Goal: Information Seeking & Learning: Learn about a topic

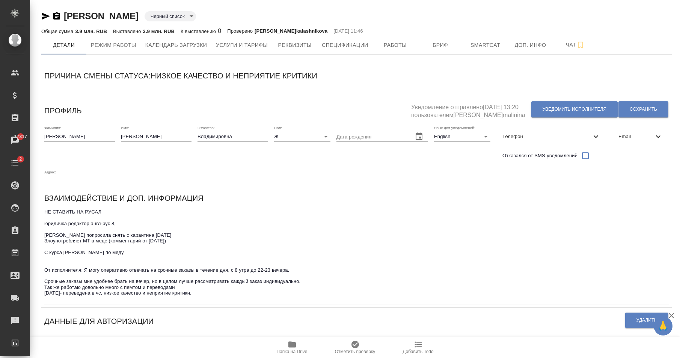
click at [642, 134] on span "Email" at bounding box center [635, 137] width 35 height 8
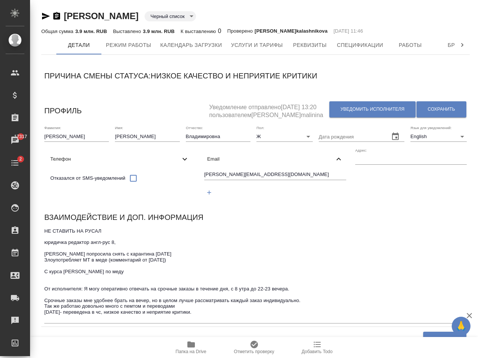
click at [44, 69] on div "[PERSON_NAME] список blackList Общая сумма 3.9 млн. RUB Выставлено 3.9 млн. RUB…" at bounding box center [255, 323] width 437 height 646
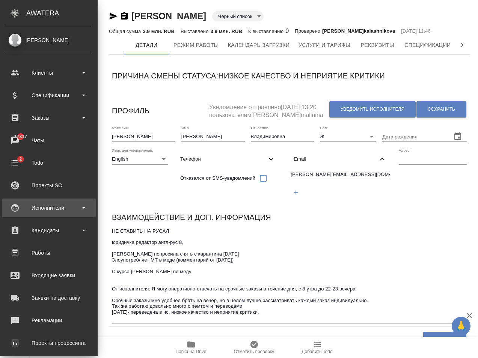
click at [73, 208] on div "Исполнители" at bounding box center [49, 207] width 86 height 11
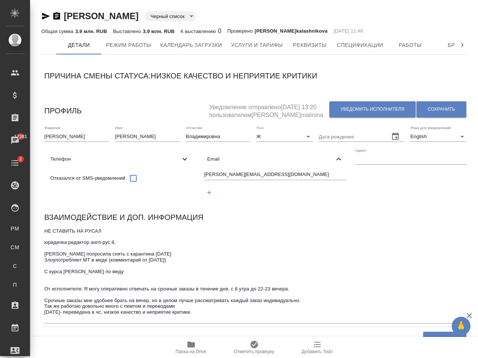
click at [301, 179] on input "natalia.demchenko@gmail.com" at bounding box center [275, 174] width 142 height 9
click at [362, 48] on span "Спецификации" at bounding box center [360, 45] width 46 height 9
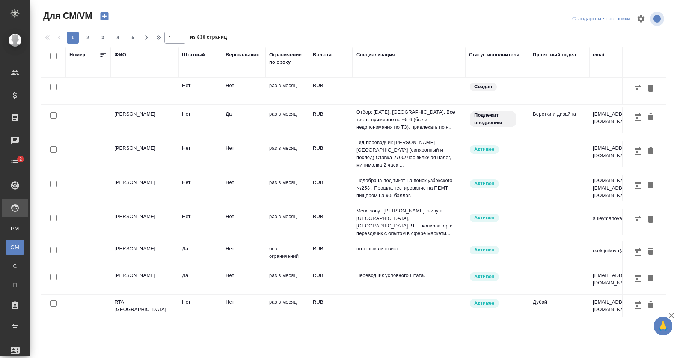
click at [145, 67] on div "ФИО" at bounding box center [145, 62] width 60 height 23
click at [119, 55] on div "ФИО" at bounding box center [121, 55] width 12 height 8
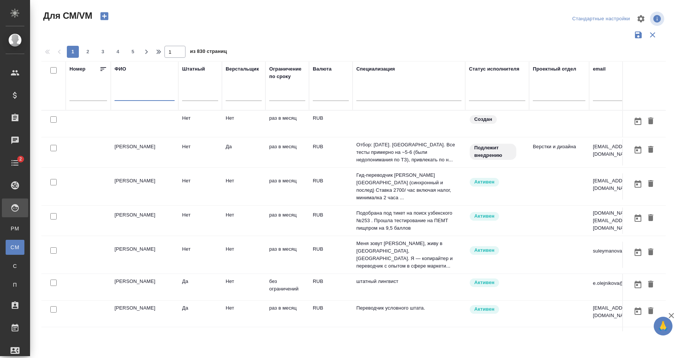
click at [138, 92] on input "text" at bounding box center [145, 96] width 60 height 9
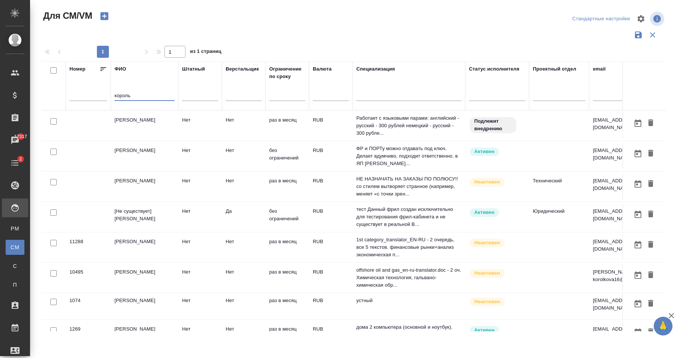
type input "король"
click at [208, 139] on td "Нет" at bounding box center [200, 126] width 44 height 26
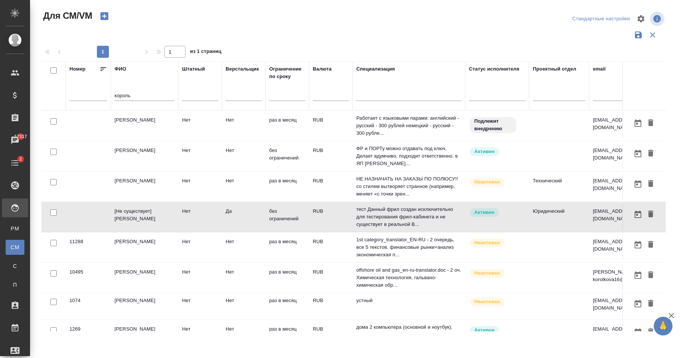
click at [208, 139] on td "Нет" at bounding box center [200, 126] width 44 height 26
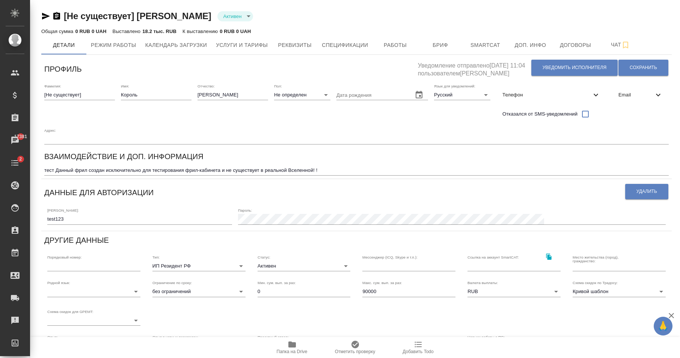
click at [121, 214] on input "test123" at bounding box center [139, 219] width 185 height 11
click at [64, 120] on div "Фамилия: [Не существует]" at bounding box center [79, 103] width 71 height 38
click at [636, 65] on span "Сохранить" at bounding box center [643, 68] width 27 height 6
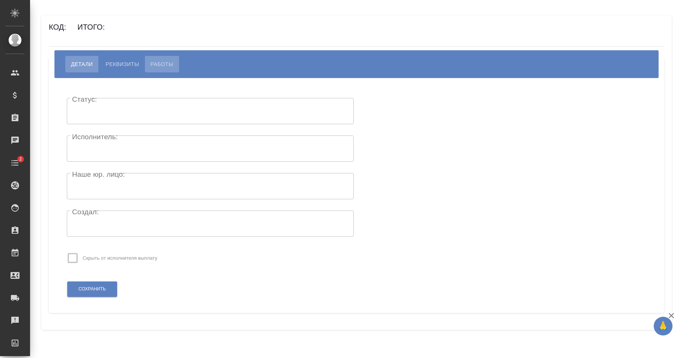
click at [164, 62] on span "Работы" at bounding box center [162, 64] width 23 height 9
select select "10"
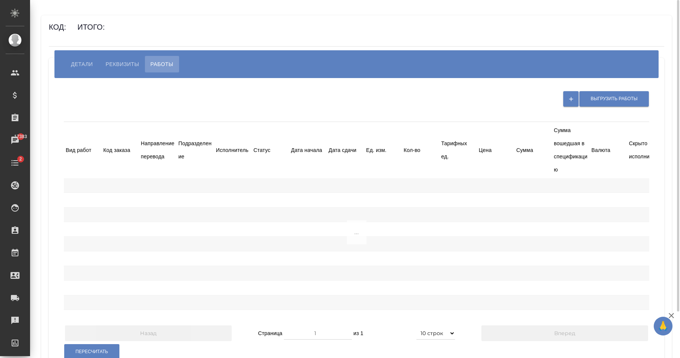
click at [81, 63] on span "Детали" at bounding box center [82, 64] width 22 height 9
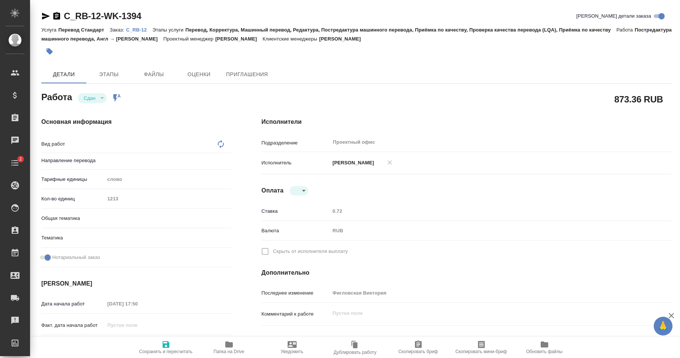
type input "англ-рус"
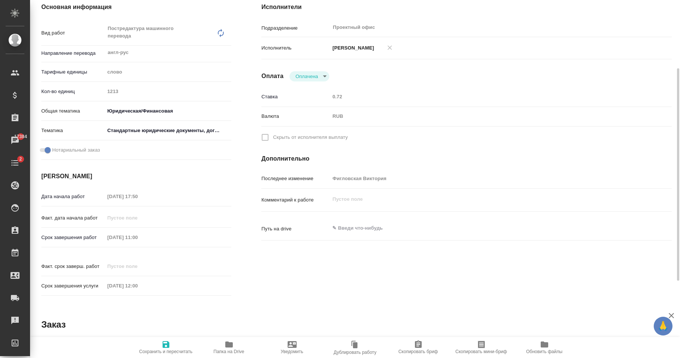
scroll to position [153, 0]
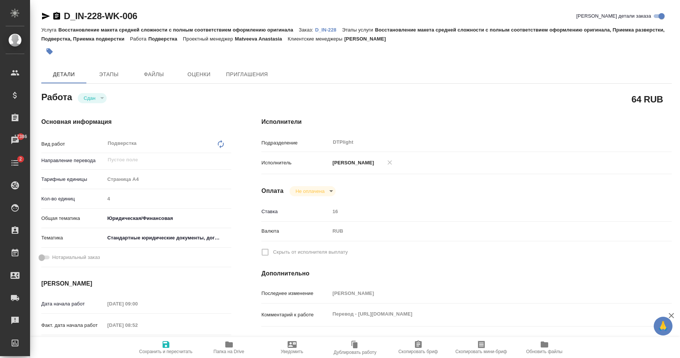
click at [425, 196] on div "Исполнители Подразделение DTPlight ​ Исполнитель Носкова Анна Николаевна Оплата…" at bounding box center [466, 263] width 440 height 321
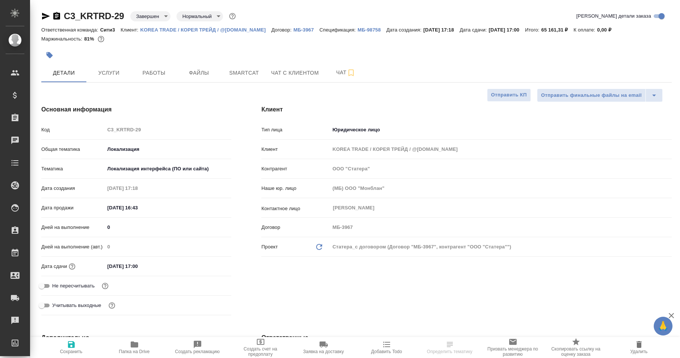
select select "RU"
type textarea "x"
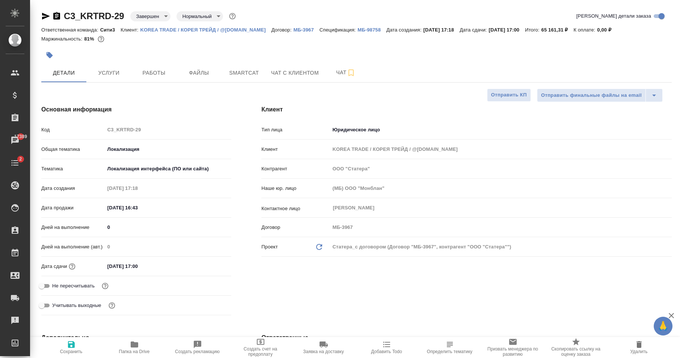
type textarea "x"
select select "RU"
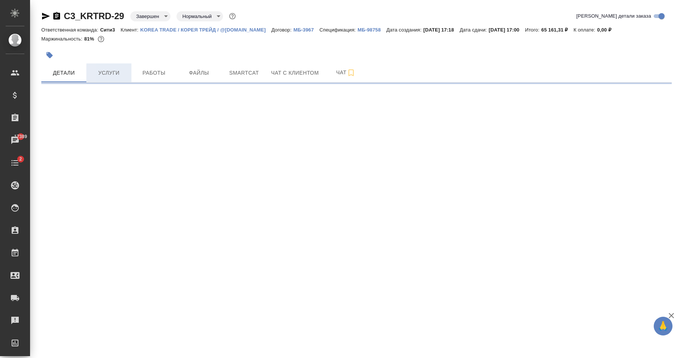
select select "RU"
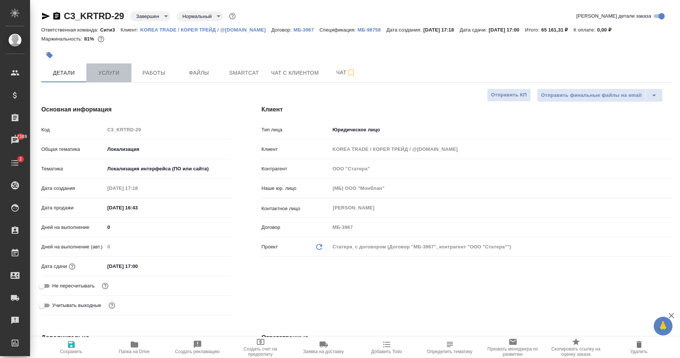
click at [114, 74] on span "Услуги" at bounding box center [109, 72] width 36 height 9
type textarea "x"
select select "RU"
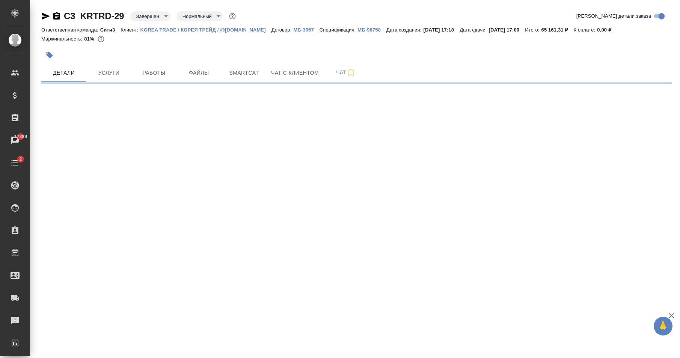
select select "RU"
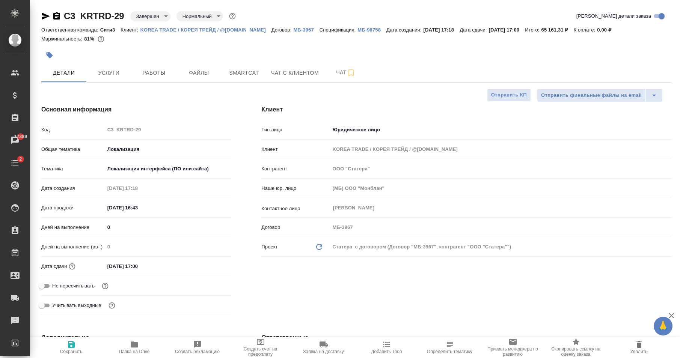
type textarea "x"
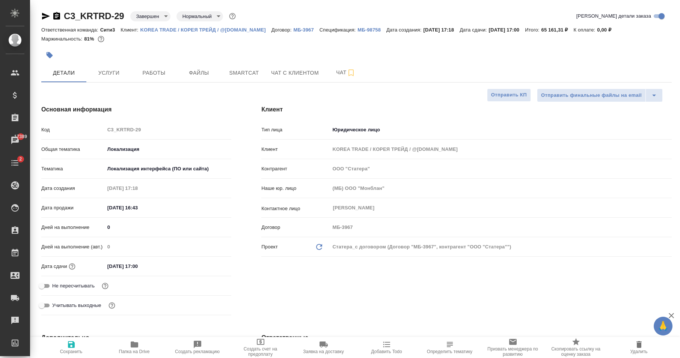
type textarea "x"
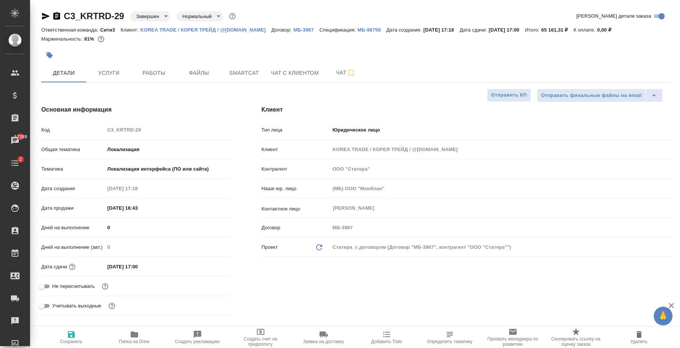
type textarea "x"
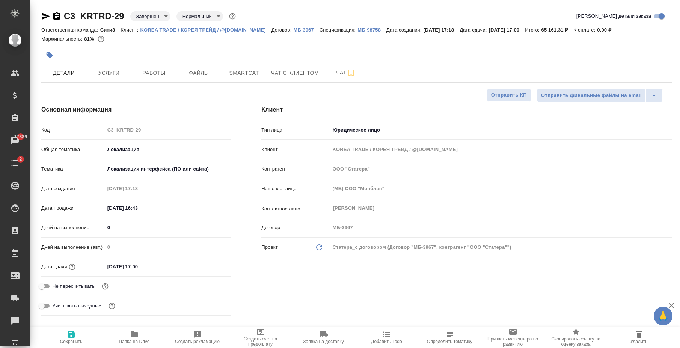
type textarea "x"
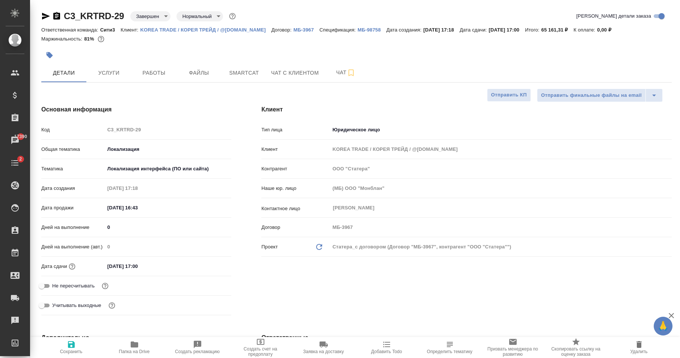
type textarea "x"
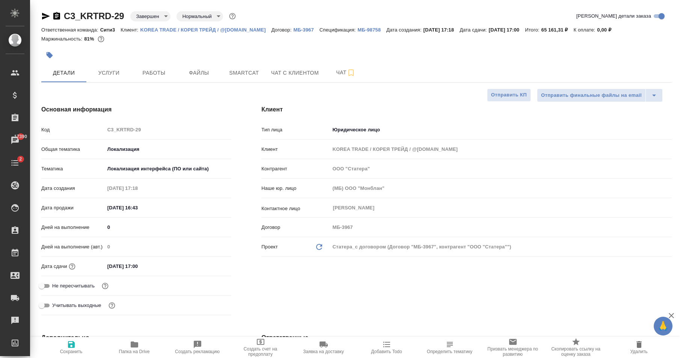
type textarea "x"
click at [119, 69] on span "Услуги" at bounding box center [109, 72] width 36 height 9
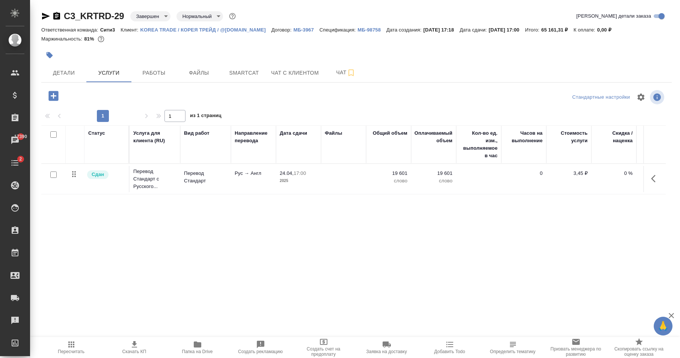
click at [134, 346] on icon "button" at bounding box center [134, 344] width 5 height 6
click at [134, 347] on icon "button" at bounding box center [134, 344] width 5 height 6
drag, startPoint x: 368, startPoint y: 282, endPoint x: 212, endPoint y: 254, distance: 158.0
click at [222, 257] on div "Статус Услуга для клиента (RU) Вид работ Направление перевода Дата сдачи Файлы …" at bounding box center [353, 205] width 624 height 161
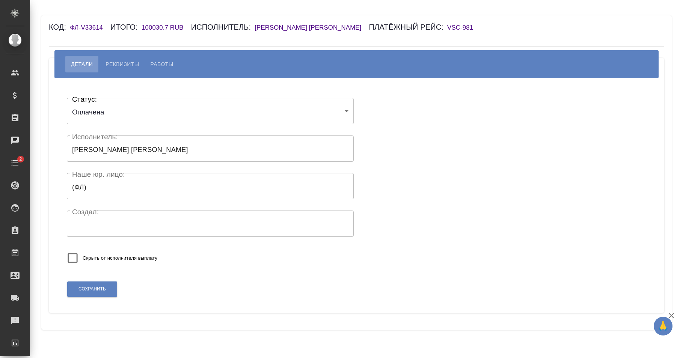
click at [154, 65] on span "Работы" at bounding box center [162, 64] width 23 height 9
select select "10"
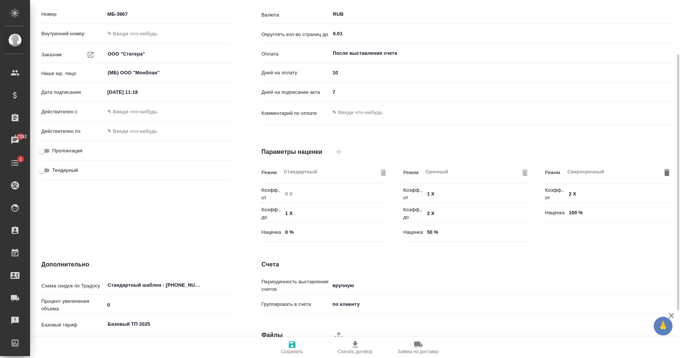
scroll to position [143, 0]
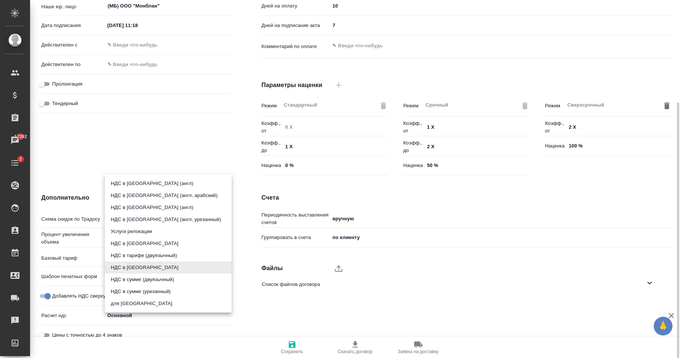
click at [149, 267] on body "🙏 .cls-1 fill:#fff; AWATERA Карапетян Давид Клиенты Спецификации Заказы 17392 Ч…" at bounding box center [340, 179] width 680 height 358
click at [246, 258] on div at bounding box center [340, 179] width 680 height 358
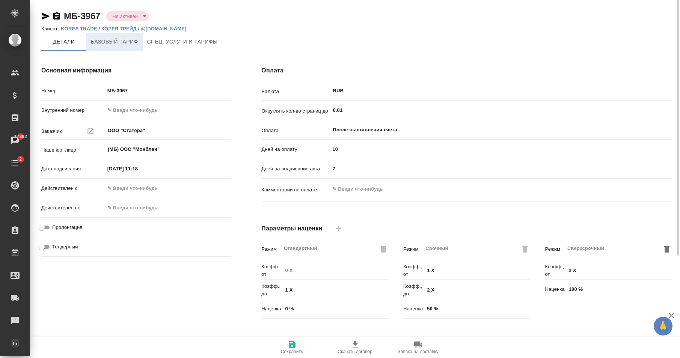
scroll to position [38, 0]
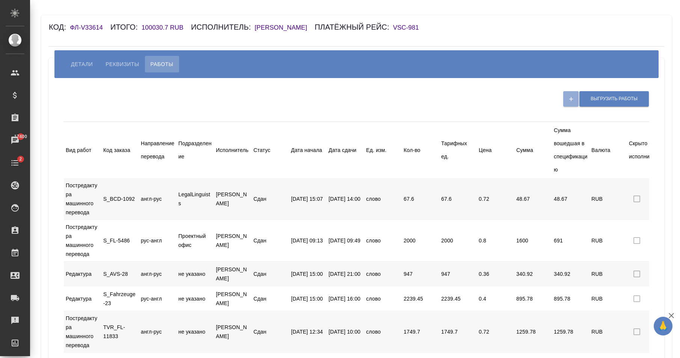
select select "10"
click at [283, 28] on h6 "[PERSON_NAME]" at bounding box center [285, 27] width 60 height 7
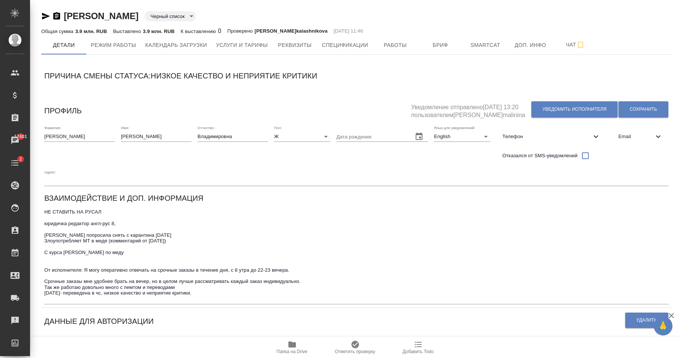
click at [231, 320] on div "Данные для авторизации" at bounding box center [334, 320] width 580 height 19
click at [640, 46] on div "Детали Режим работы Календарь загрузки Услуги и тарифы Реквизиты Спецификации Р…" at bounding box center [356, 45] width 630 height 19
click at [632, 138] on span "Email" at bounding box center [635, 137] width 35 height 8
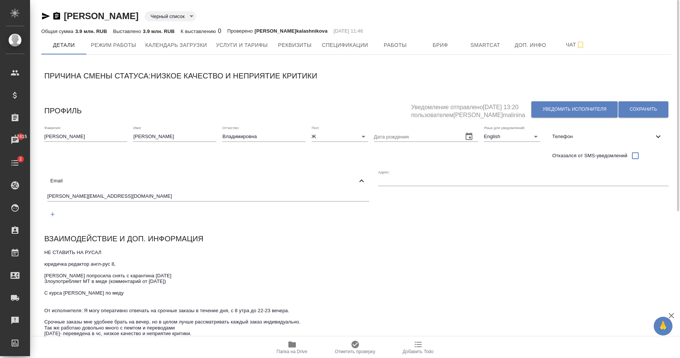
click at [369, 192] on input "natalia.demchenko@gmail.com" at bounding box center [208, 196] width 322 height 9
click at [288, 45] on span "Реквизиты" at bounding box center [295, 45] width 36 height 9
select select "10"
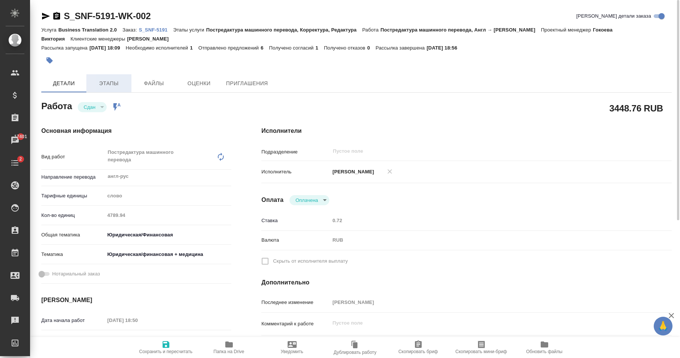
click at [119, 83] on span "Этапы" at bounding box center [109, 83] width 36 height 9
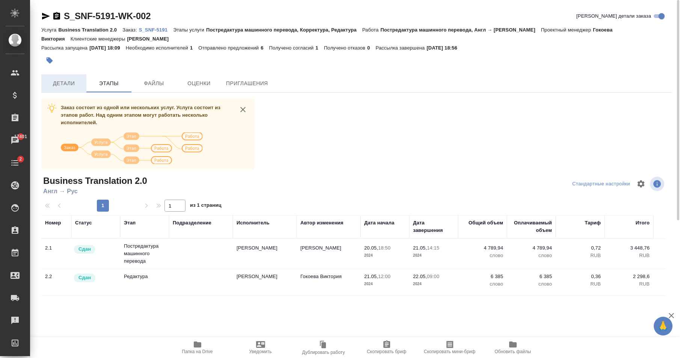
click at [60, 78] on button "Детали" at bounding box center [63, 83] width 45 height 18
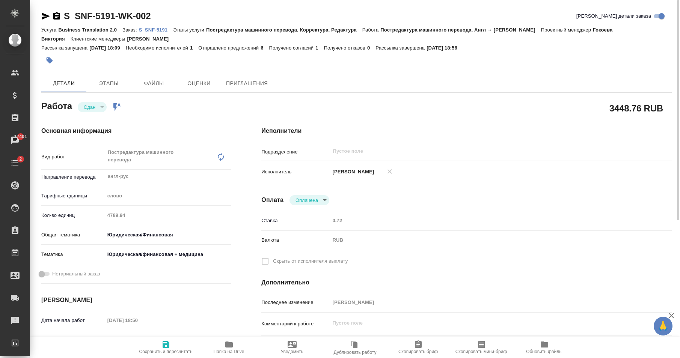
type textarea "x"
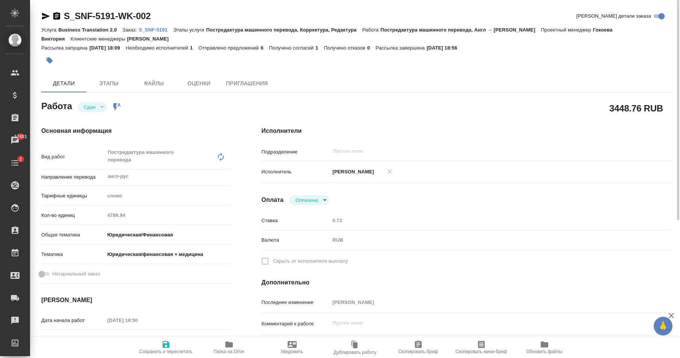
type textarea "x"
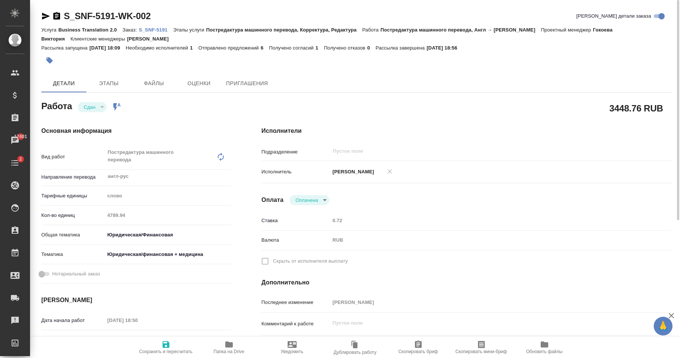
type textarea "x"
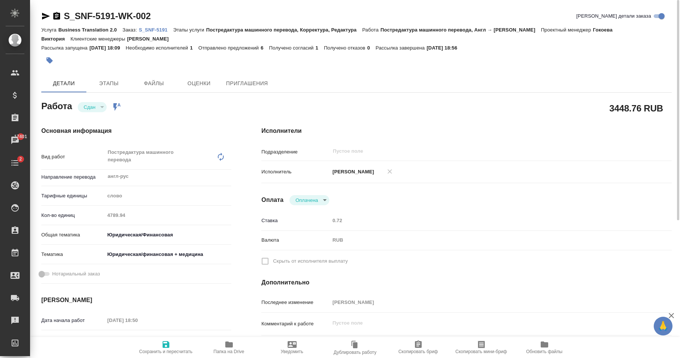
type textarea "x"
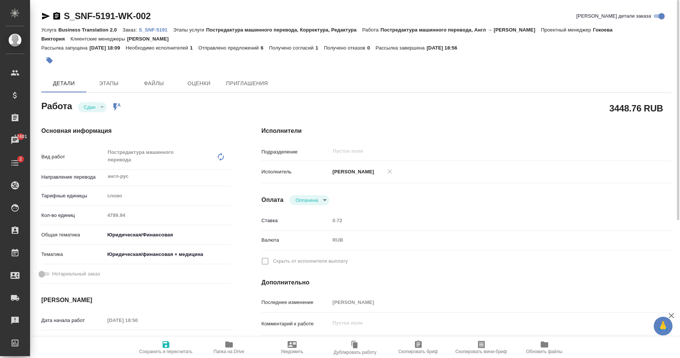
type textarea "x"
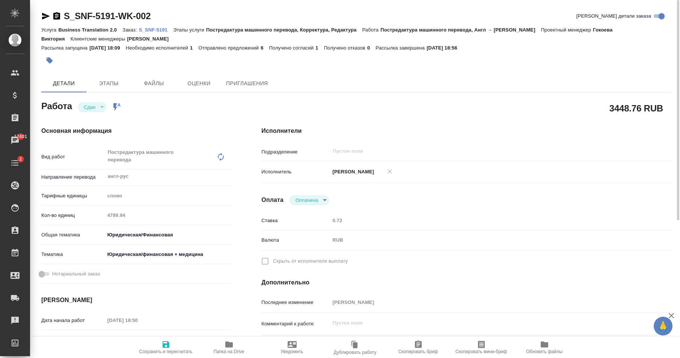
type textarea "x"
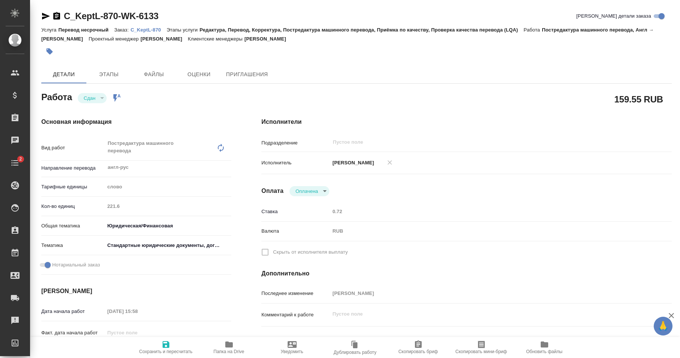
type textarea "x"
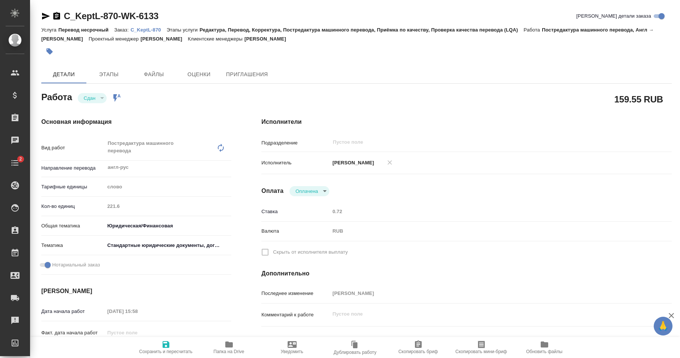
type textarea "x"
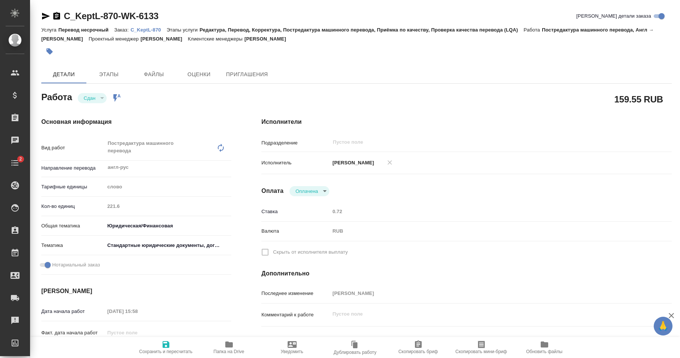
type textarea "x"
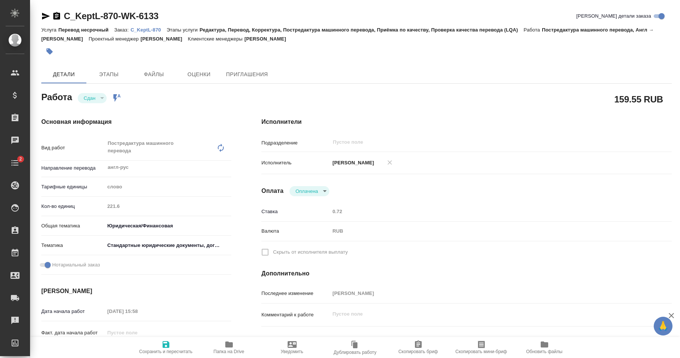
type textarea "x"
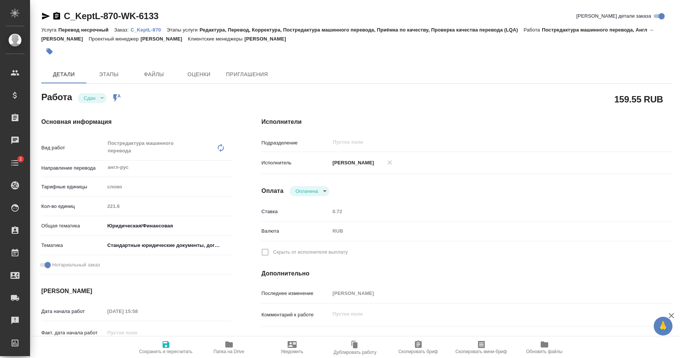
type textarea "x"
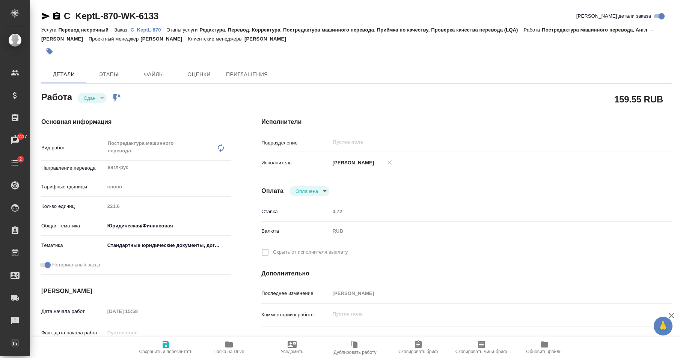
click at [314, 187] on body "🙏 .cls-1 fill:#fff; AWATERA Карапетян Давид Клиенты Спецификации Заказы 17417 Ч…" at bounding box center [340, 179] width 680 height 358
click at [406, 192] on div at bounding box center [340, 179] width 680 height 358
click at [78, 47] on div at bounding box center [251, 51] width 420 height 17
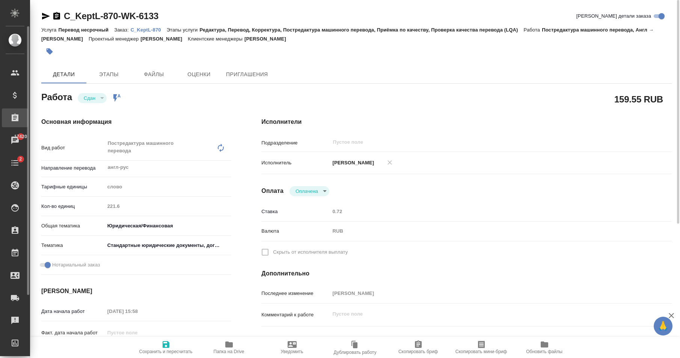
type textarea "x"
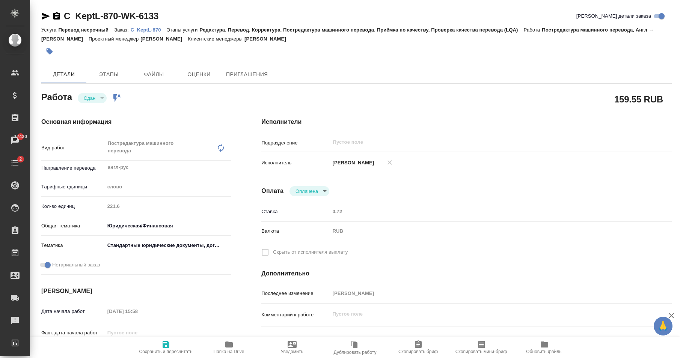
type textarea "x"
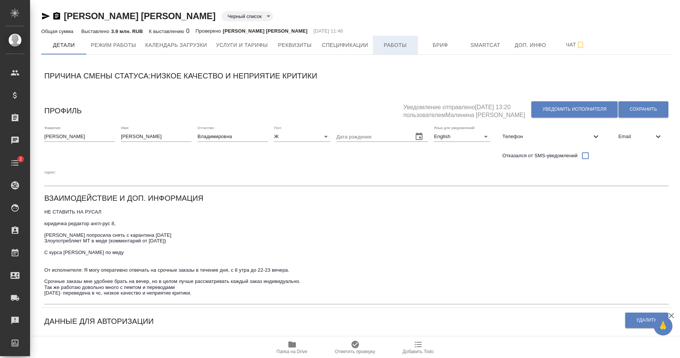
click at [399, 48] on span "Работы" at bounding box center [395, 45] width 36 height 9
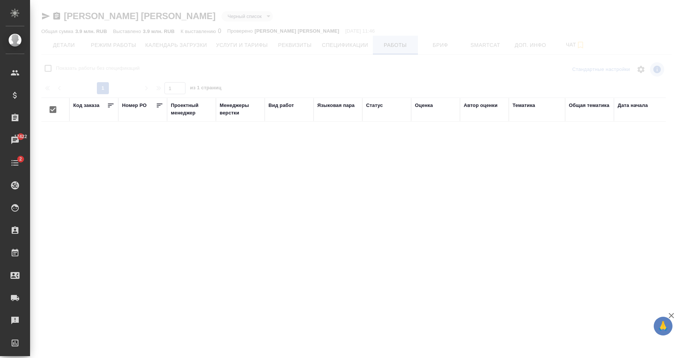
checkbox input "false"
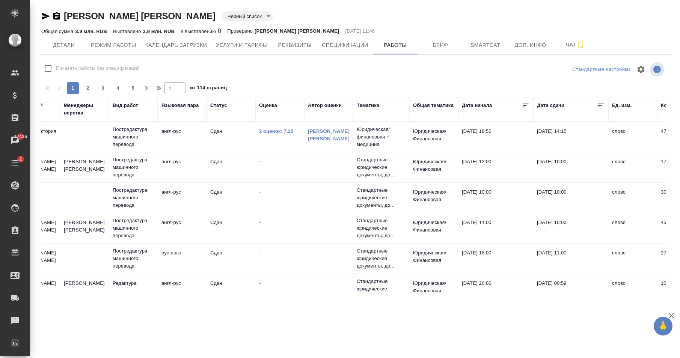
scroll to position [0, 162]
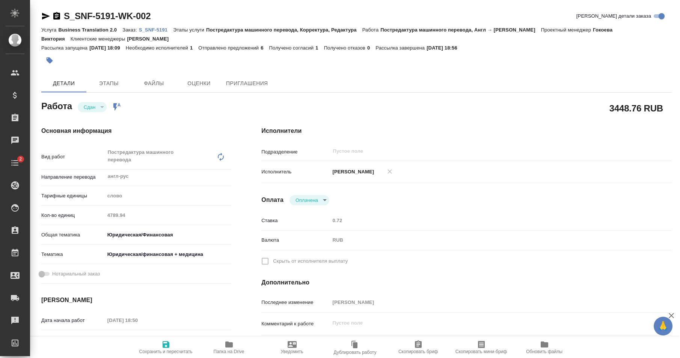
click at [593, 62] on div at bounding box center [356, 60] width 630 height 17
click at [323, 199] on body "🙏 .cls-1 fill:#fff; AWATERA [PERSON_NAME] Спецификации Заказы 17439 Чаты 2 Todo…" at bounding box center [340, 179] width 680 height 358
click at [395, 187] on div at bounding box center [340, 179] width 680 height 358
